Goal: Use online tool/utility: Utilize a website feature to perform a specific function

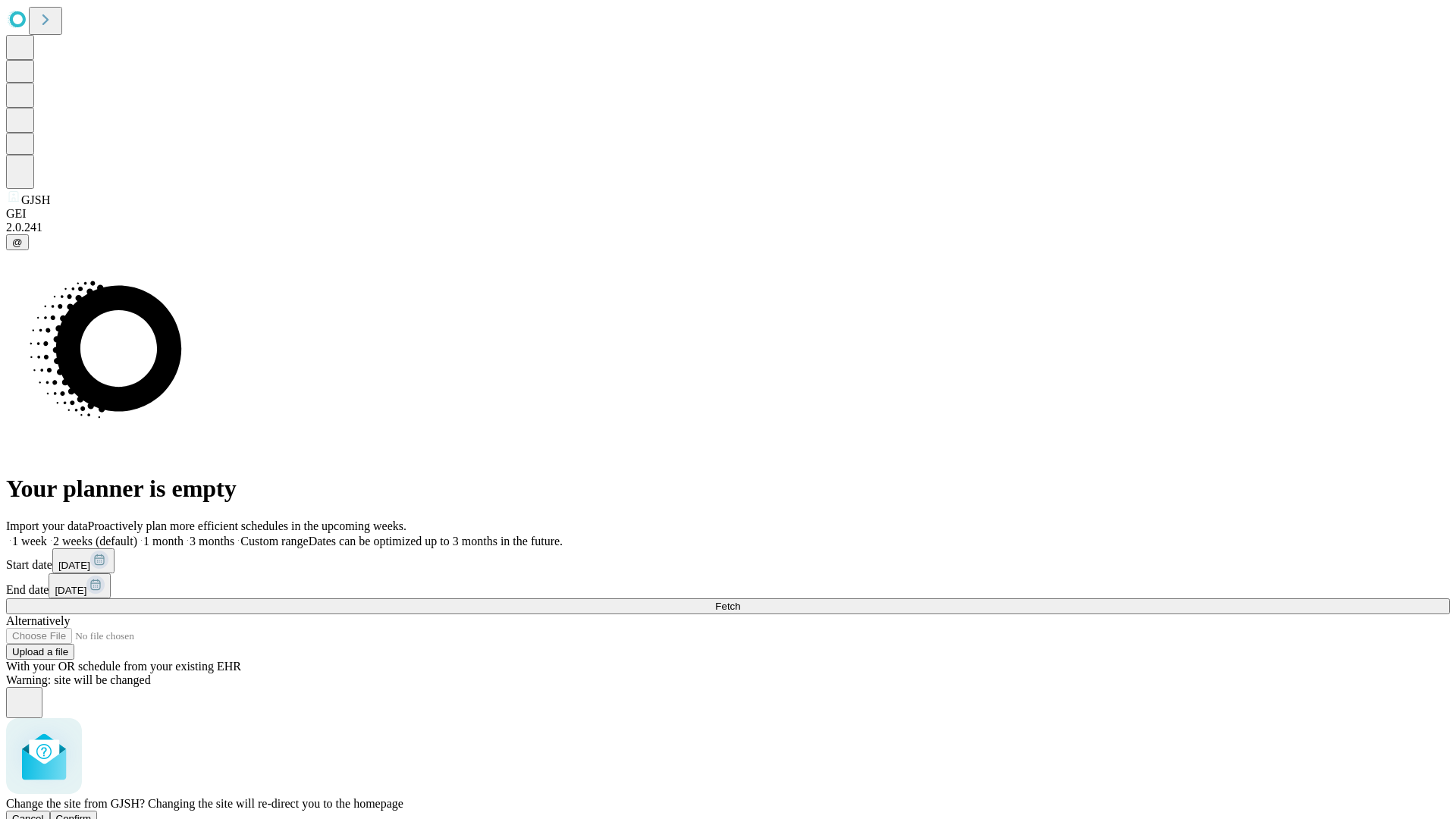
click at [92, 813] on span "Confirm" at bounding box center [74, 818] width 35 height 12
click at [47, 534] on label "1 week" at bounding box center [26, 541] width 41 height 13
click at [740, 601] on span "Fetch" at bounding box center [727, 606] width 25 height 12
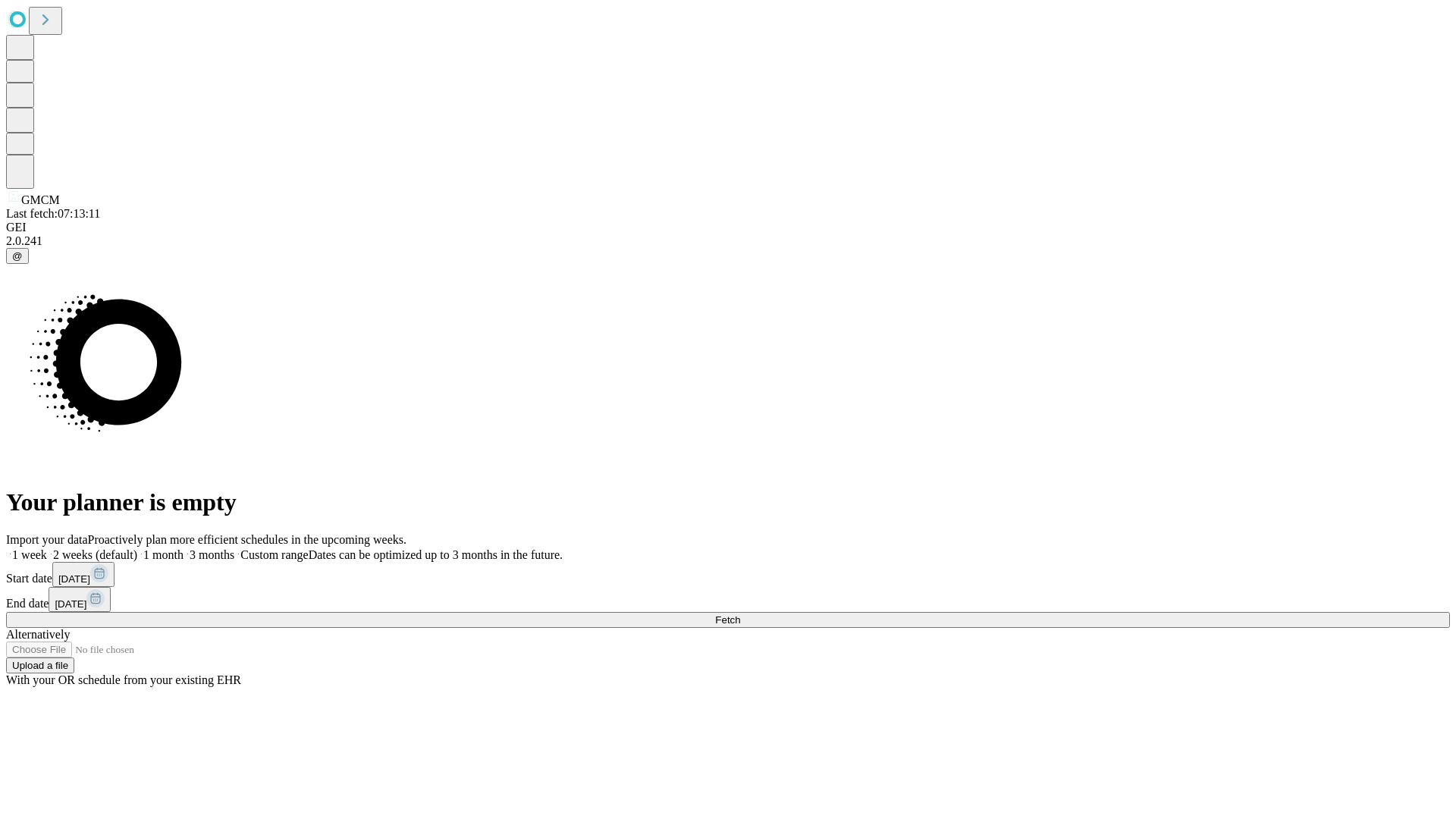
click at [47, 548] on label "1 week" at bounding box center [26, 554] width 41 height 13
click at [740, 615] on span "Fetch" at bounding box center [727, 620] width 25 height 12
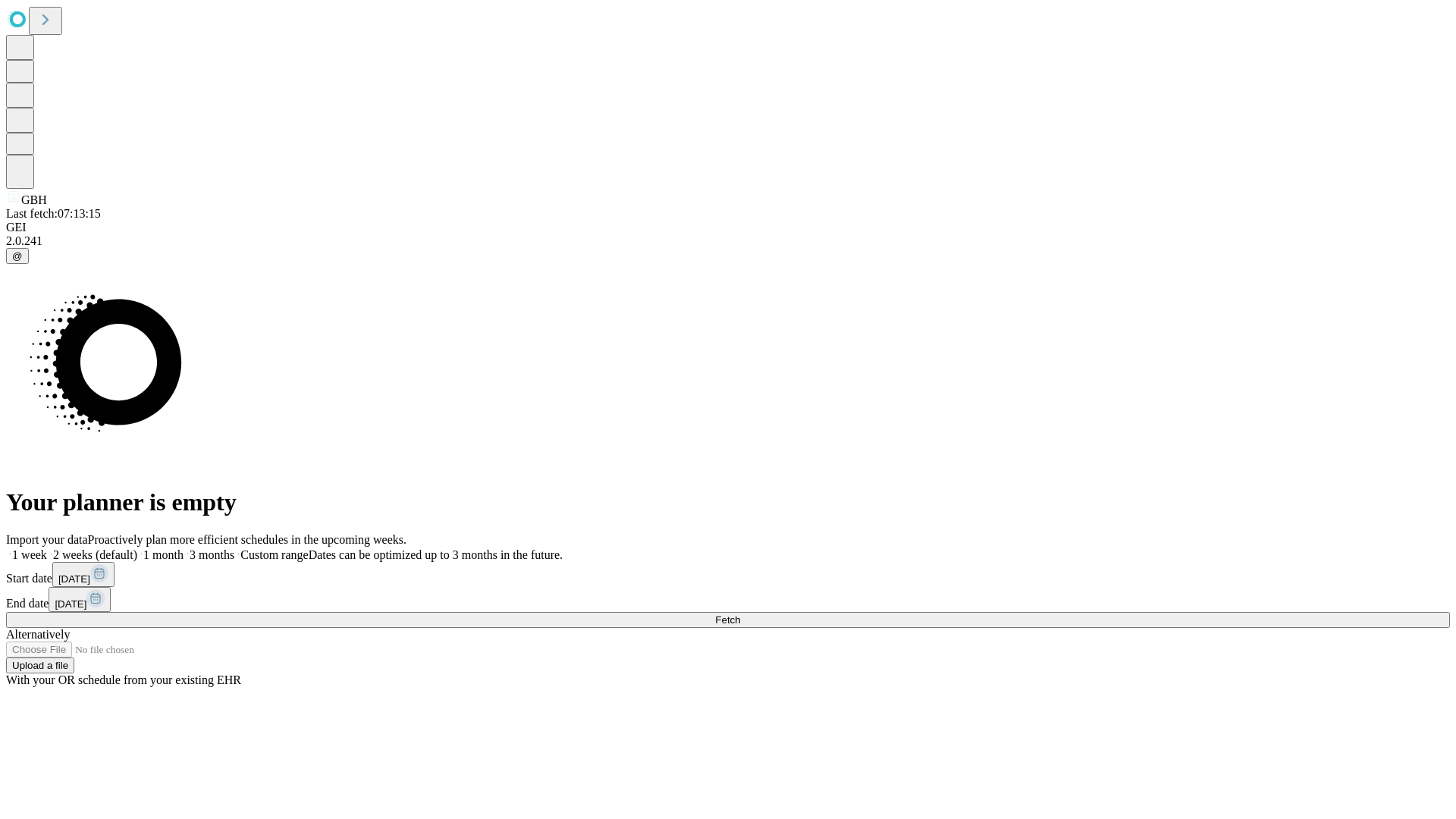
click at [47, 548] on label "1 week" at bounding box center [26, 554] width 41 height 13
click at [740, 615] on span "Fetch" at bounding box center [727, 620] width 25 height 12
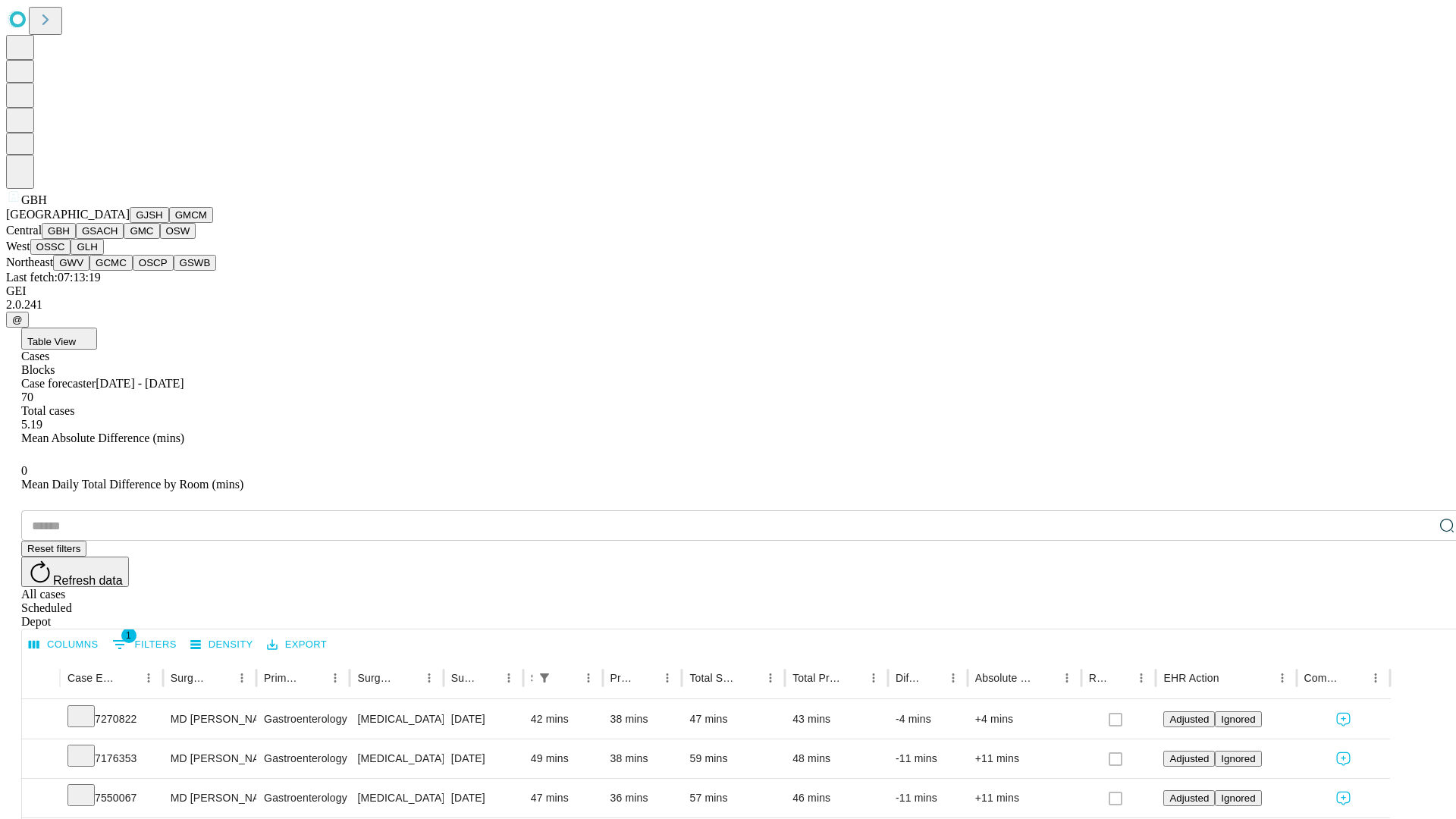
click at [117, 239] on button "GSACH" at bounding box center [99, 231] width 48 height 16
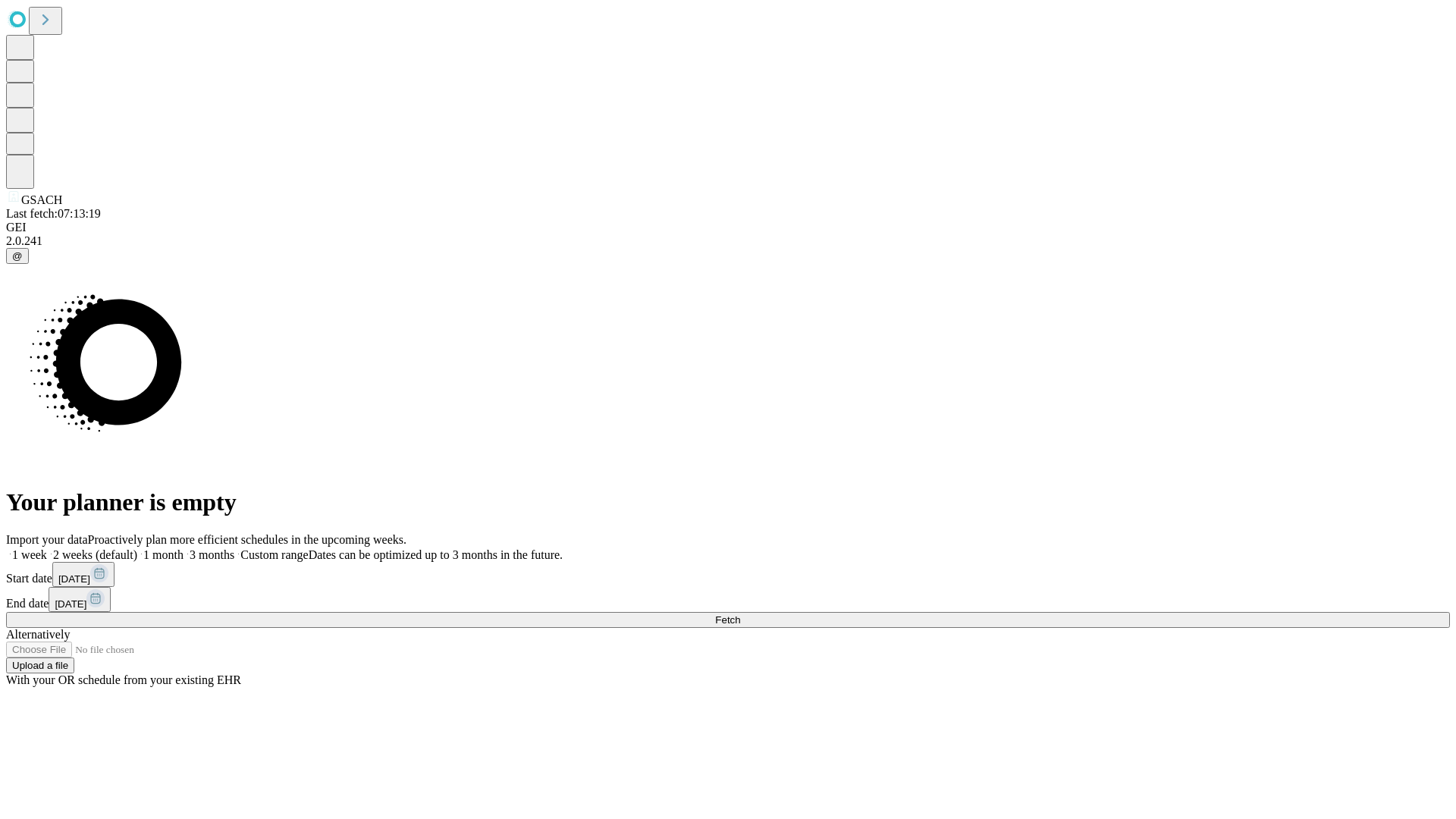
click at [47, 548] on label "1 week" at bounding box center [26, 554] width 41 height 13
click at [740, 615] on span "Fetch" at bounding box center [727, 620] width 25 height 12
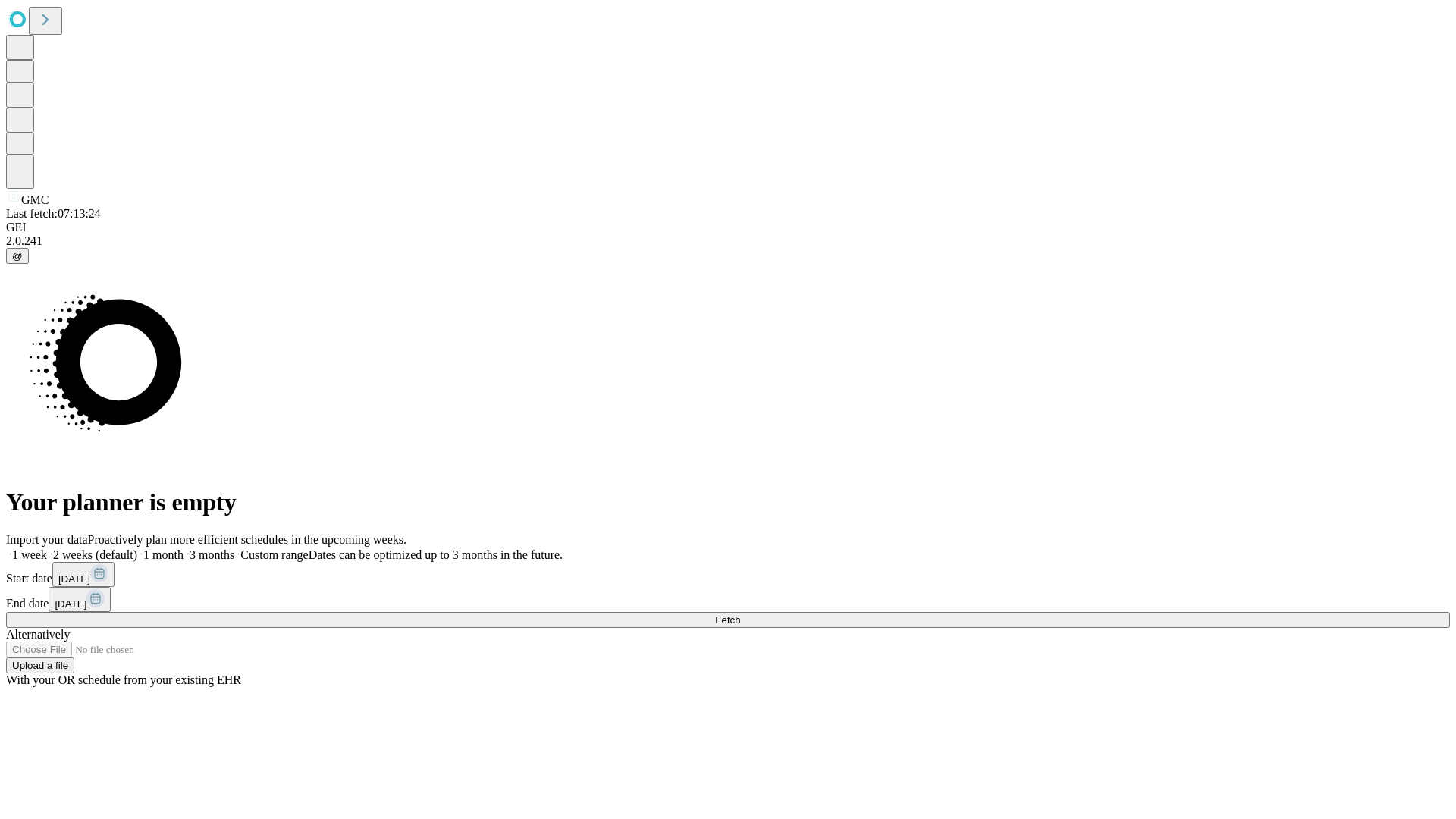
click at [47, 548] on label "1 week" at bounding box center [26, 554] width 41 height 13
click at [740, 615] on span "Fetch" at bounding box center [727, 620] width 25 height 12
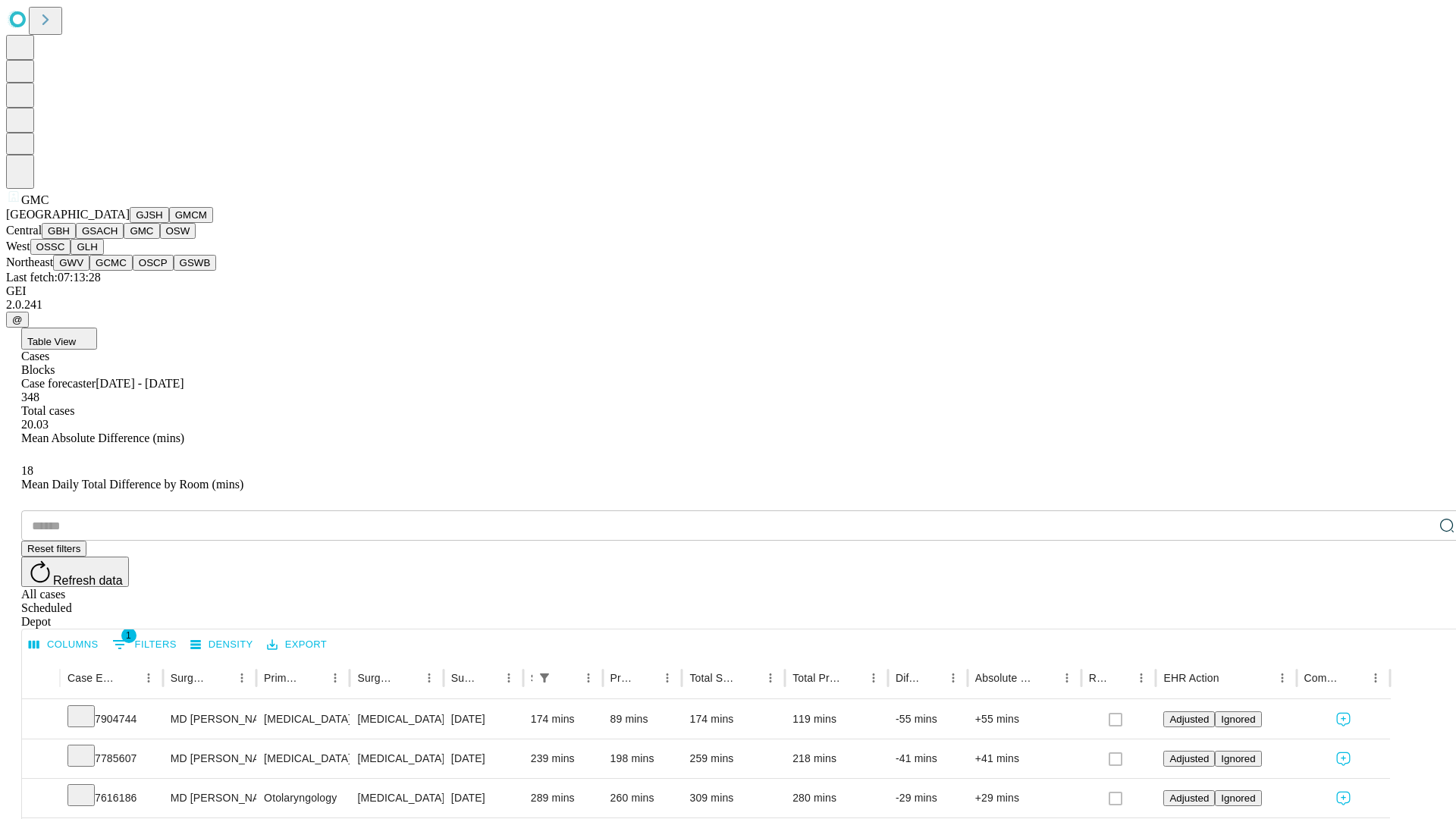
click at [160, 239] on button "OSW" at bounding box center [177, 231] width 36 height 16
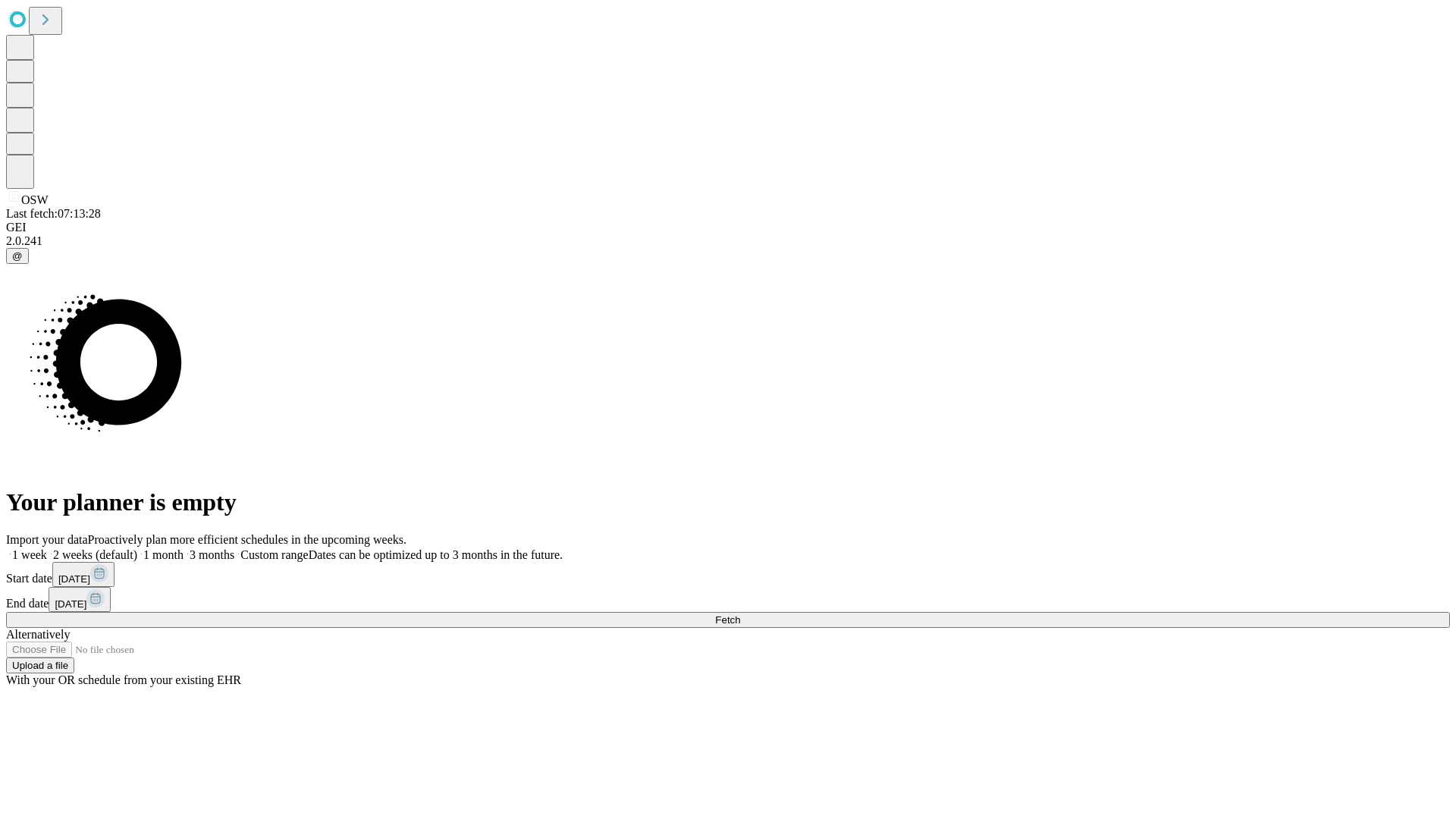
click at [47, 548] on label "1 week" at bounding box center [26, 554] width 41 height 13
click at [740, 615] on span "Fetch" at bounding box center [727, 620] width 25 height 12
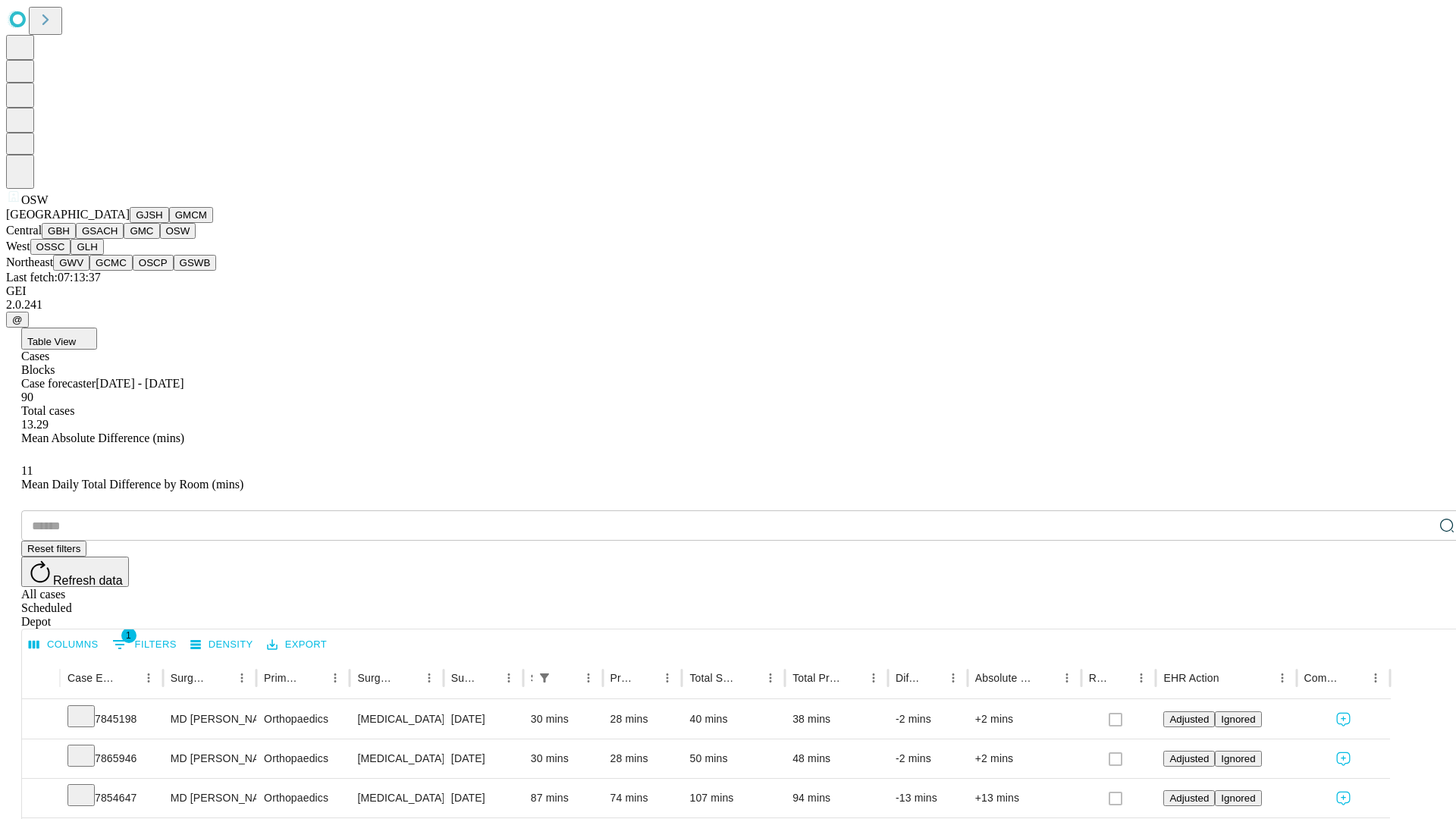
click at [71, 254] on button "OSSC" at bounding box center [50, 247] width 41 height 16
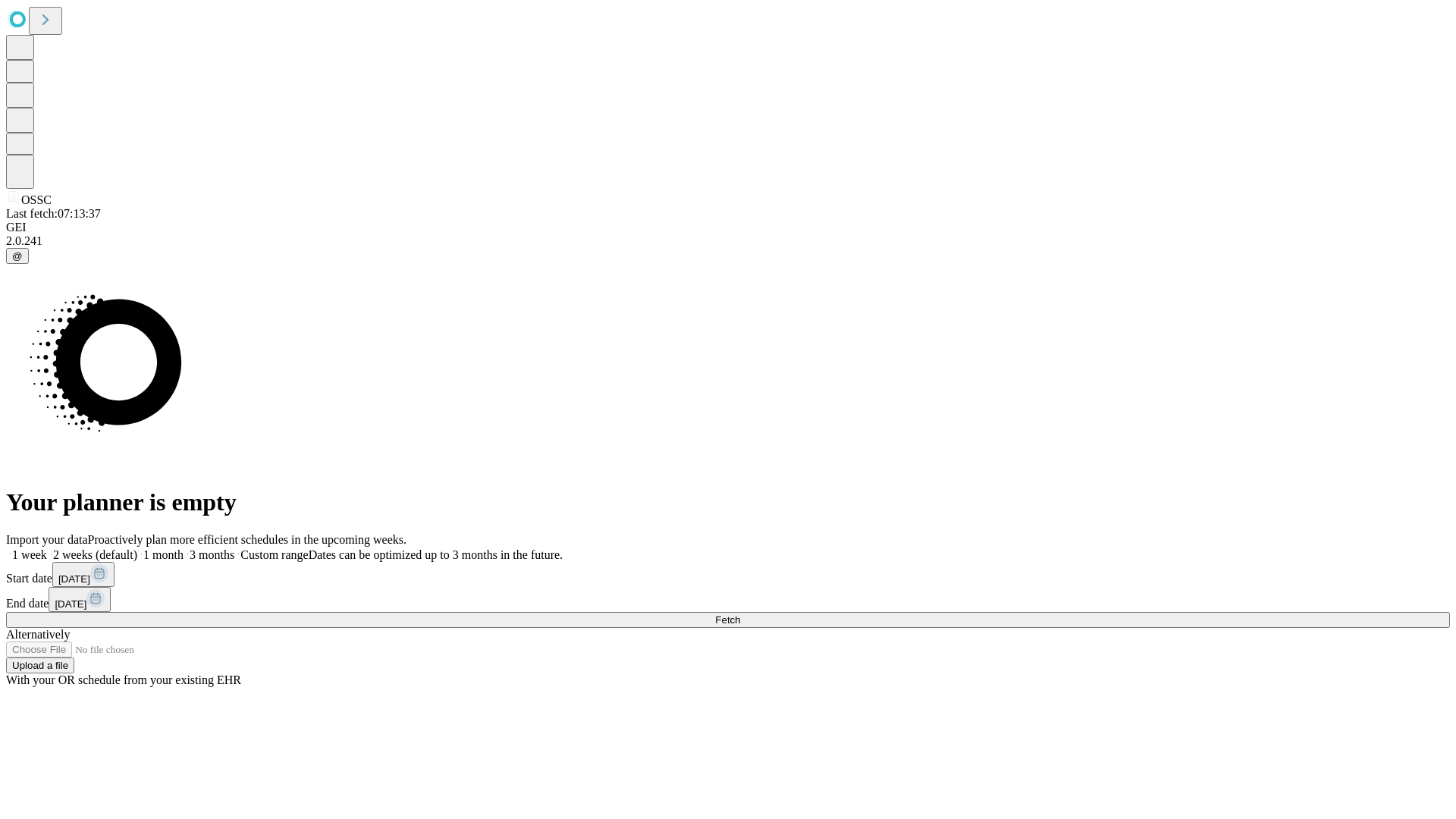
click at [47, 548] on label "1 week" at bounding box center [26, 554] width 41 height 13
click at [740, 615] on span "Fetch" at bounding box center [727, 620] width 25 height 12
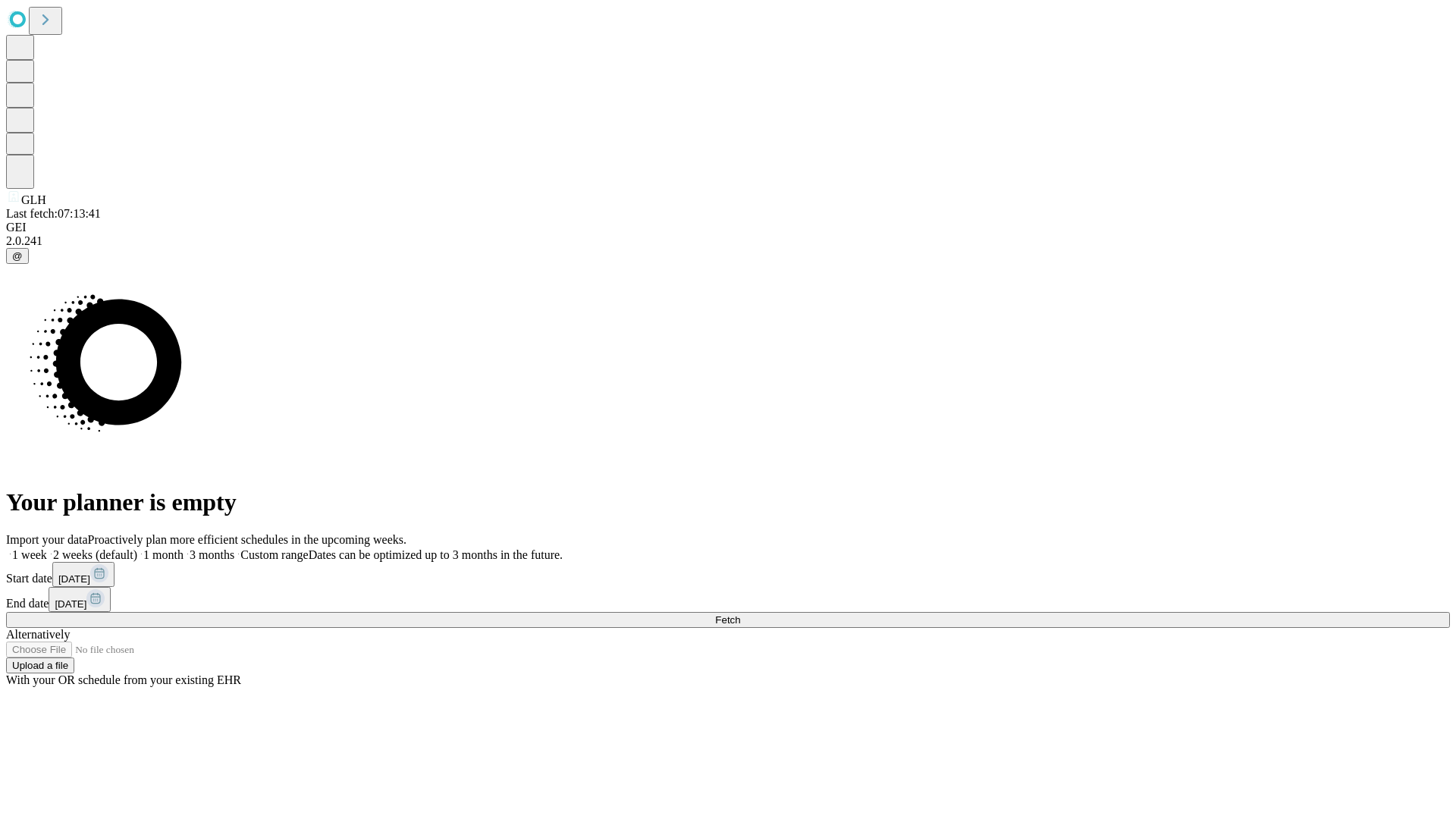
click at [47, 548] on label "1 week" at bounding box center [26, 554] width 41 height 13
click at [740, 615] on span "Fetch" at bounding box center [727, 620] width 25 height 12
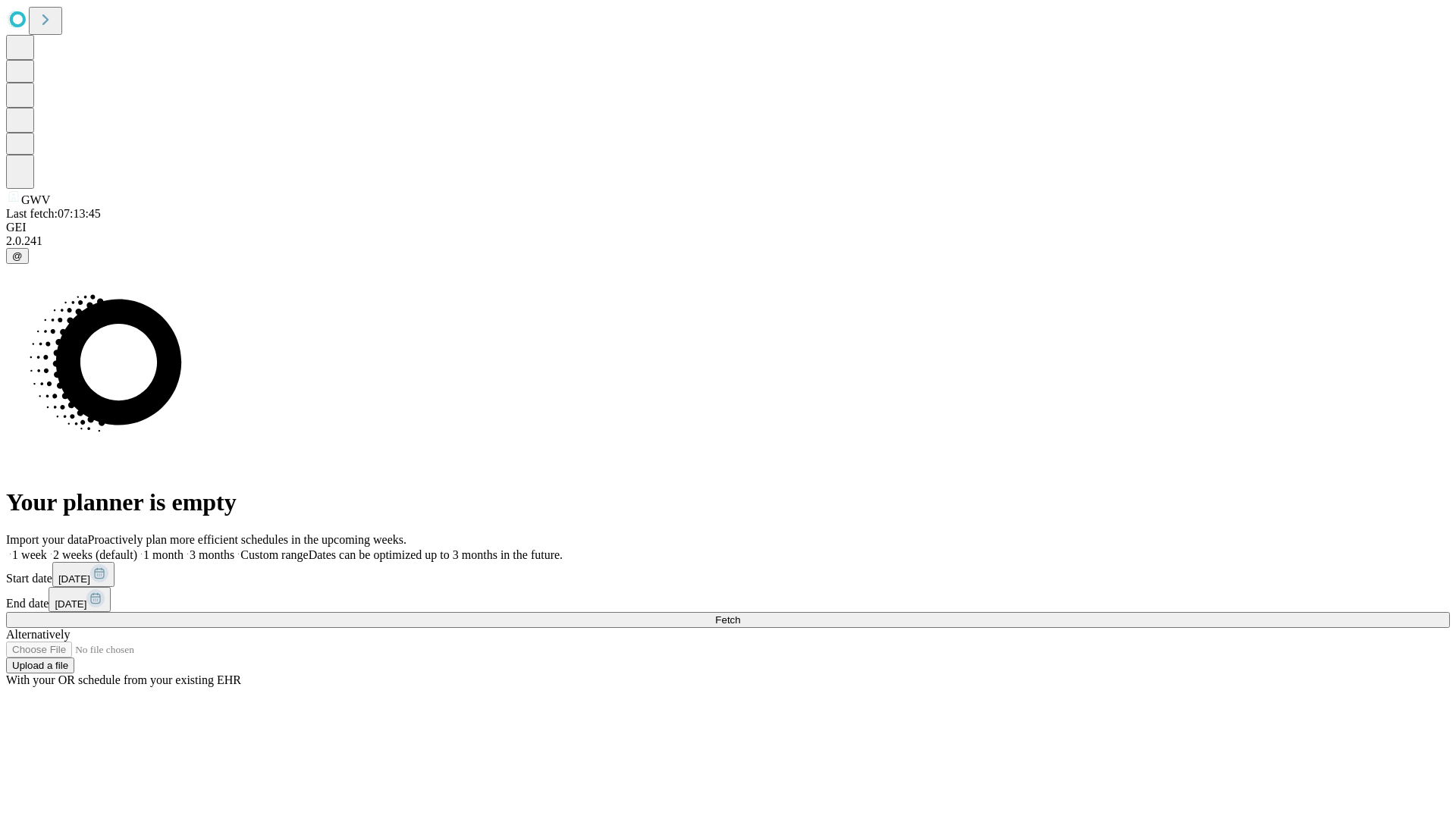
click at [47, 548] on label "1 week" at bounding box center [26, 554] width 41 height 13
click at [740, 615] on span "Fetch" at bounding box center [727, 620] width 25 height 12
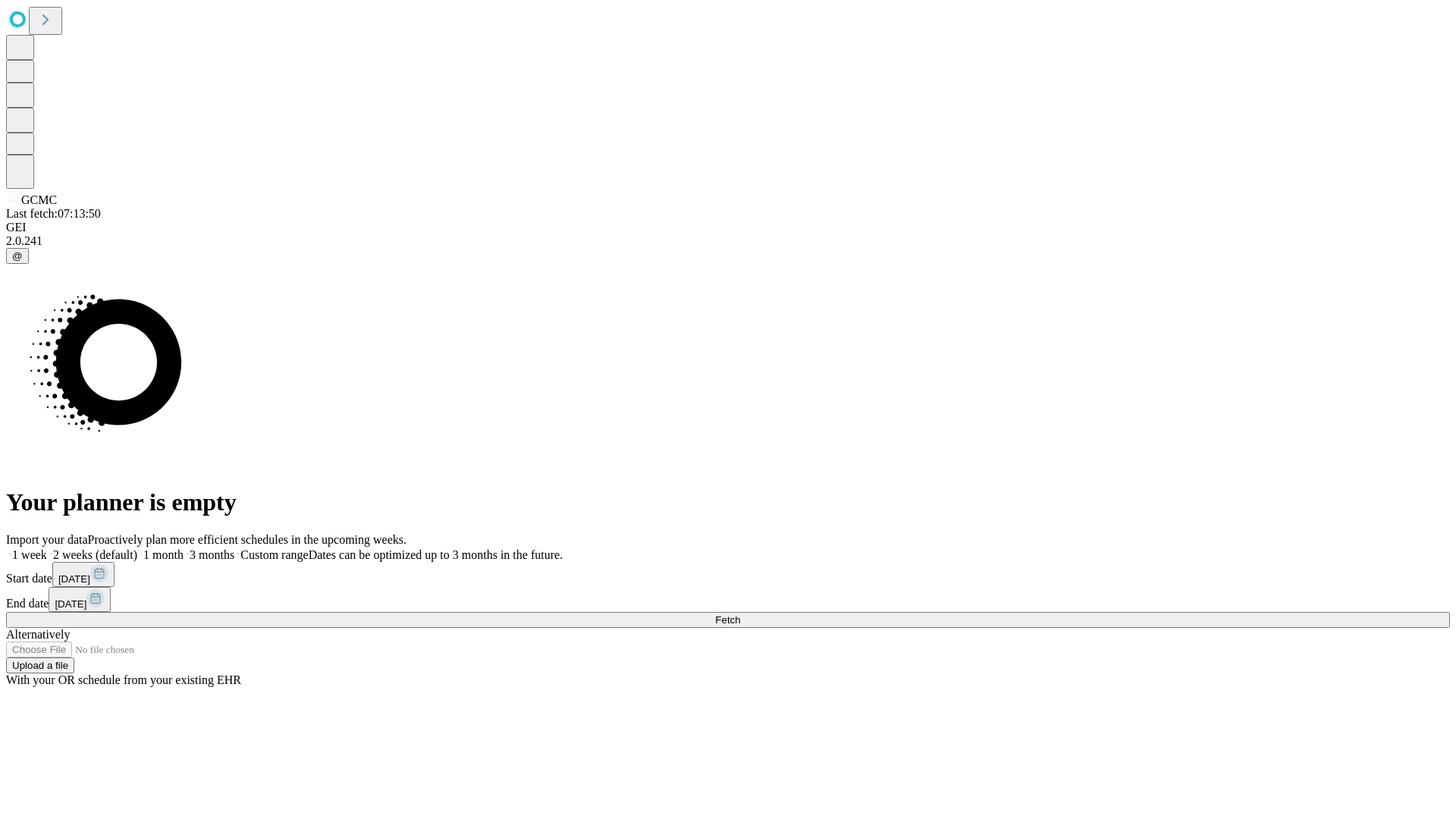
click at [47, 548] on label "1 week" at bounding box center [26, 554] width 41 height 13
click at [740, 615] on span "Fetch" at bounding box center [727, 620] width 25 height 12
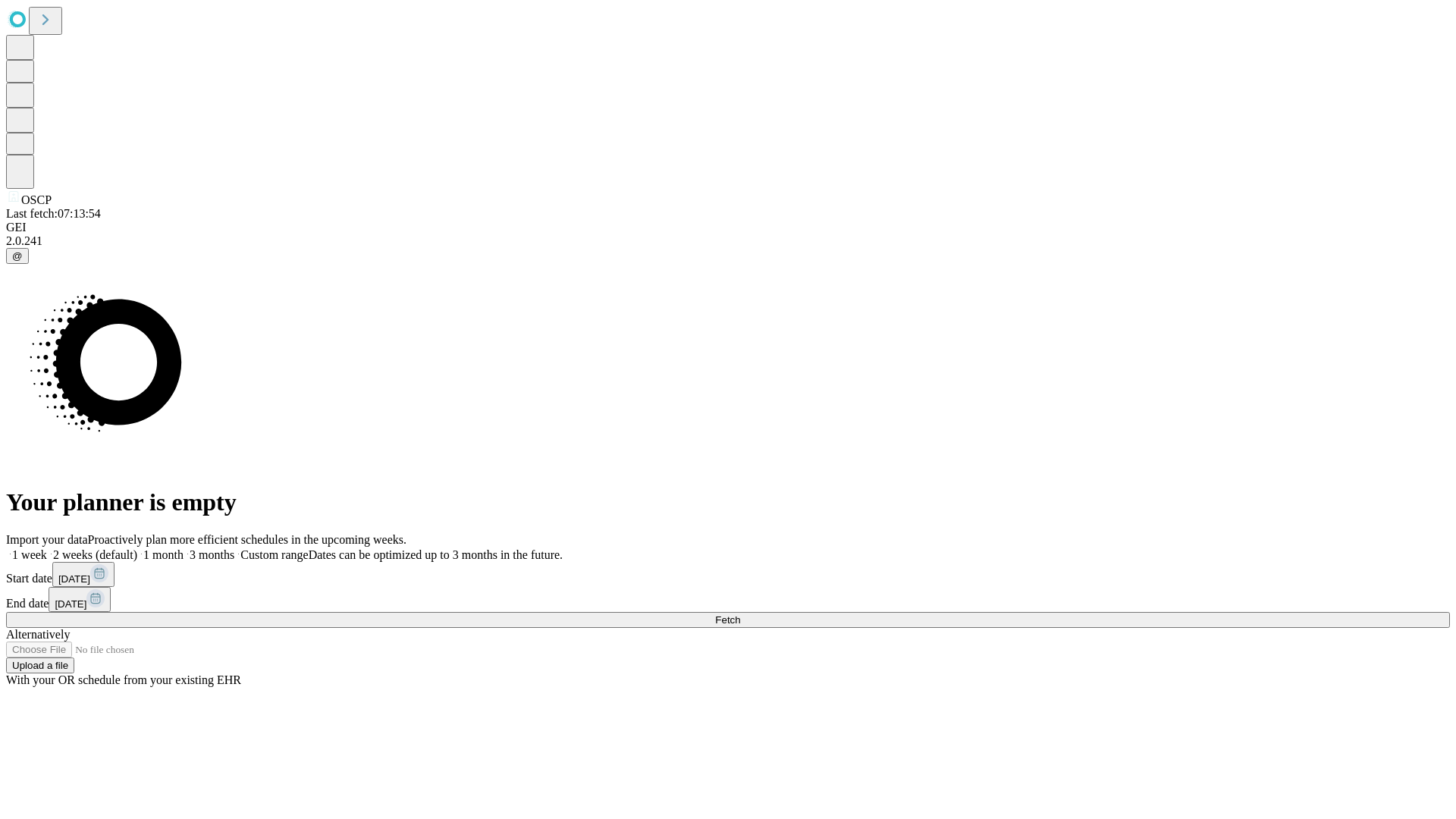
click at [740, 615] on span "Fetch" at bounding box center [727, 620] width 25 height 12
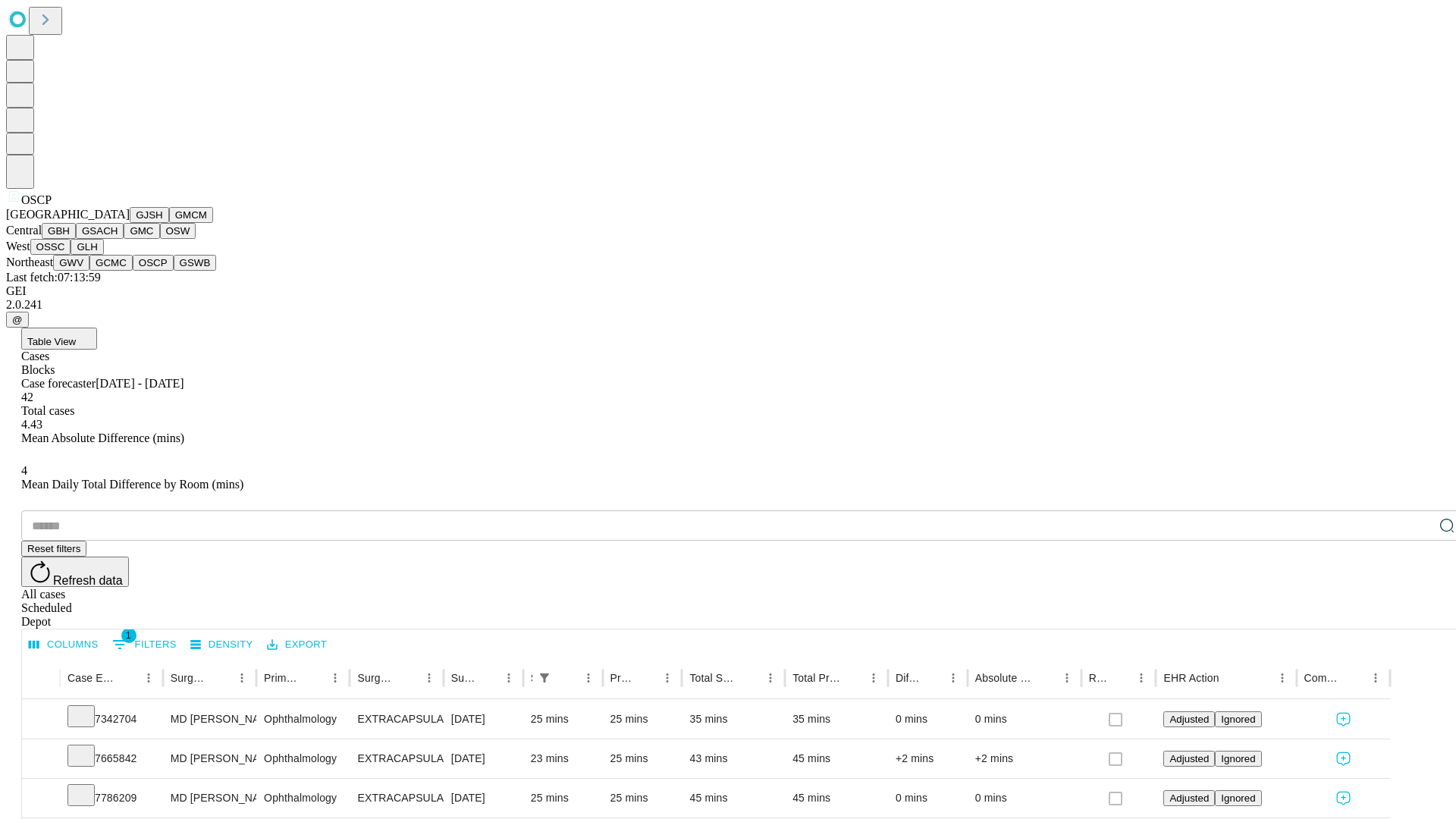
click at [174, 271] on button "GSWB" at bounding box center [195, 262] width 43 height 16
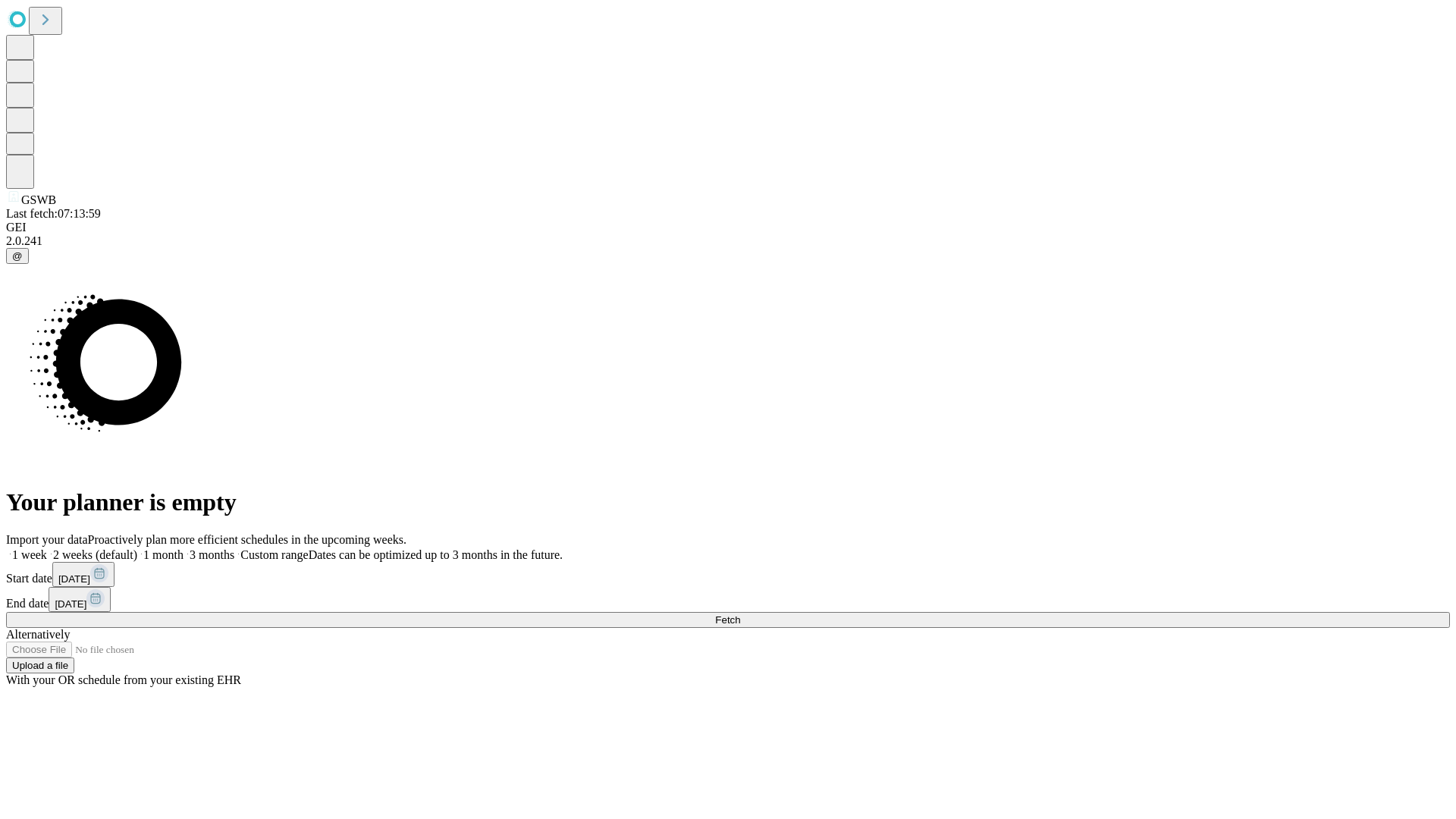
click at [47, 548] on label "1 week" at bounding box center [26, 554] width 41 height 13
click at [740, 615] on span "Fetch" at bounding box center [727, 620] width 25 height 12
